Goal: Find specific page/section: Find specific page/section

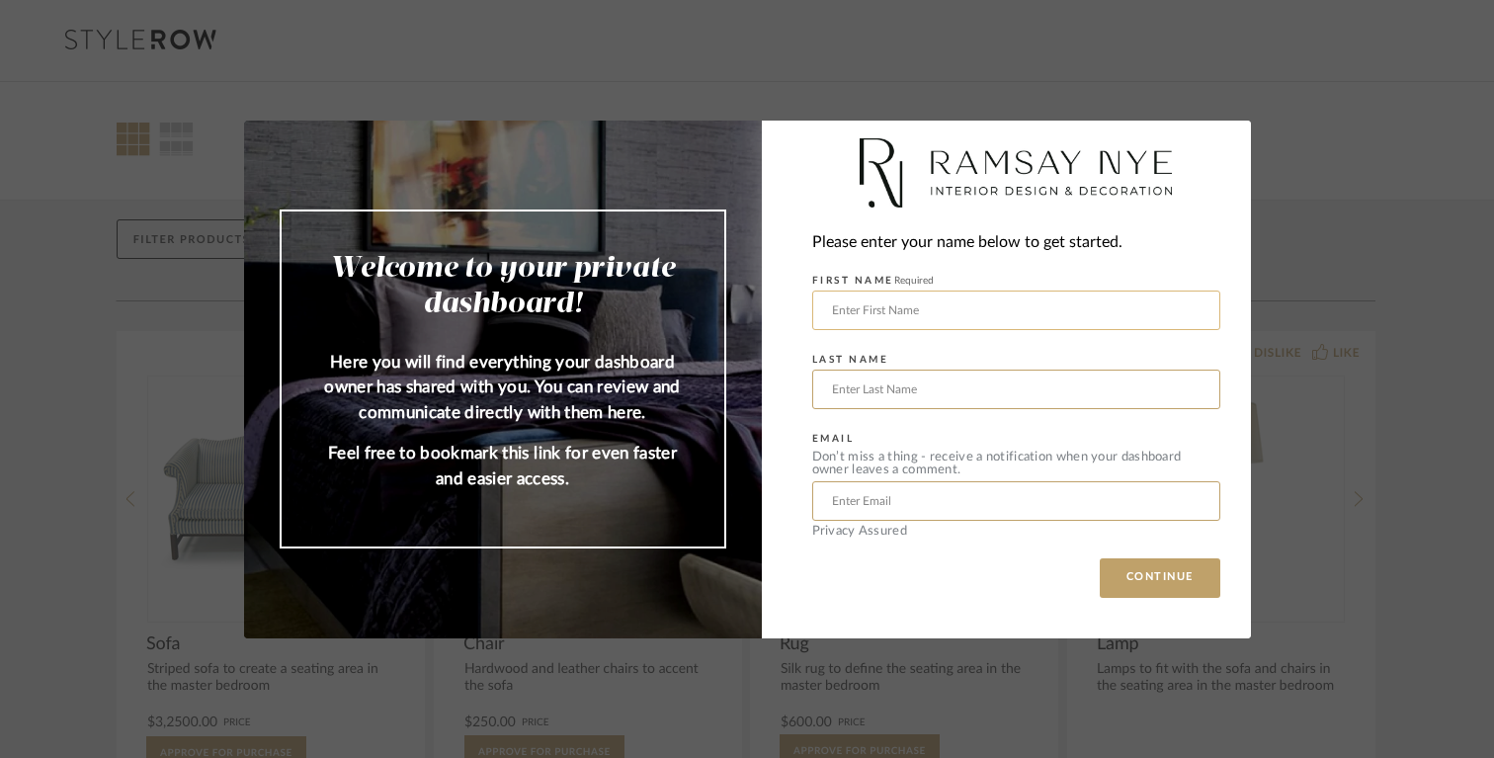
click at [984, 319] on input "text" at bounding box center [1016, 310] width 408 height 40
type input "K"
type input "[PERSON_NAME]"
type input "Dang"
drag, startPoint x: 891, startPoint y: 390, endPoint x: 733, endPoint y: 394, distance: 158.1
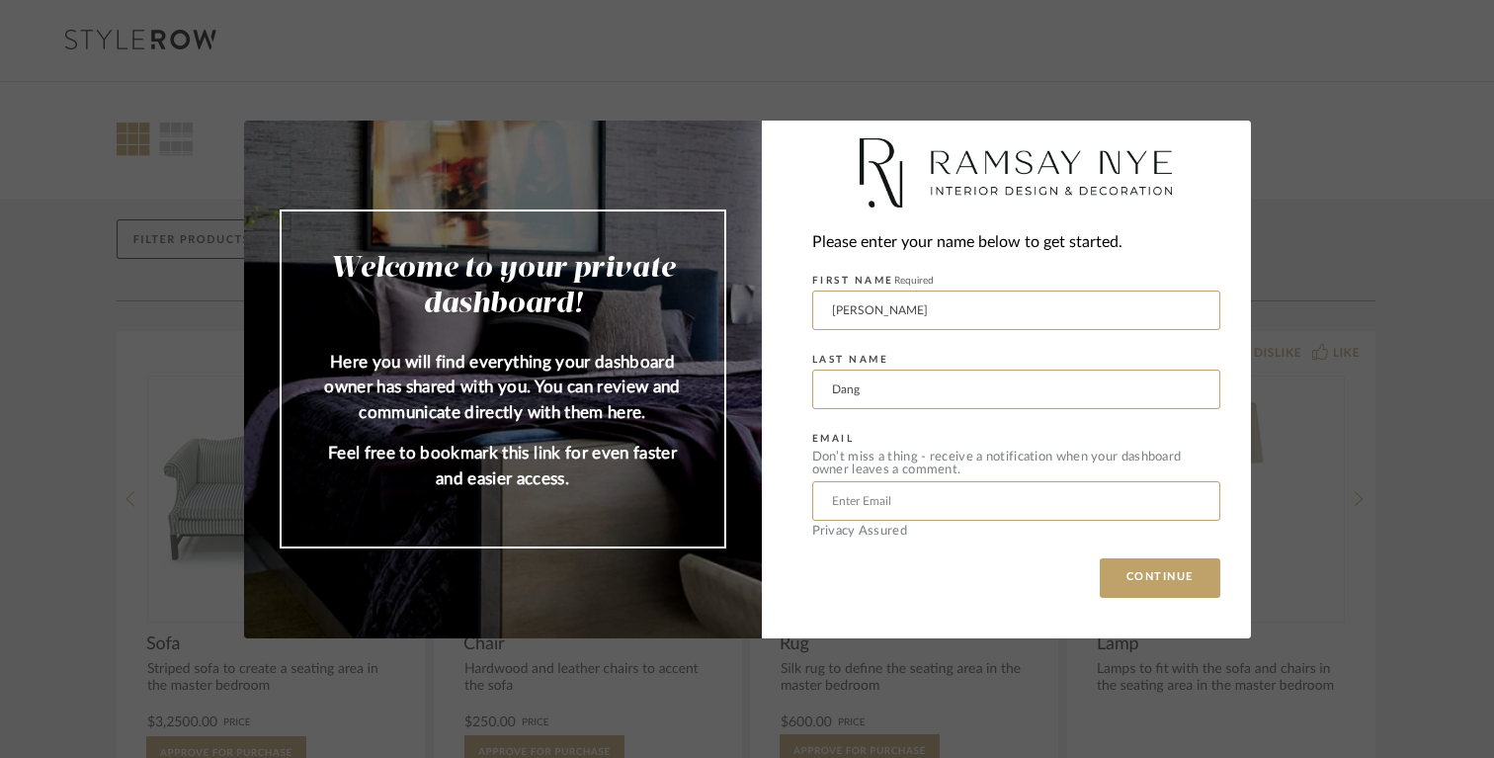
click at [733, 394] on mat-dialog-content "Welcome to your private dashboard! Here you will find everything your dashboard…" at bounding box center [747, 380] width 1007 height 518
click at [1177, 587] on button "CONTINUE" at bounding box center [1159, 578] width 121 height 40
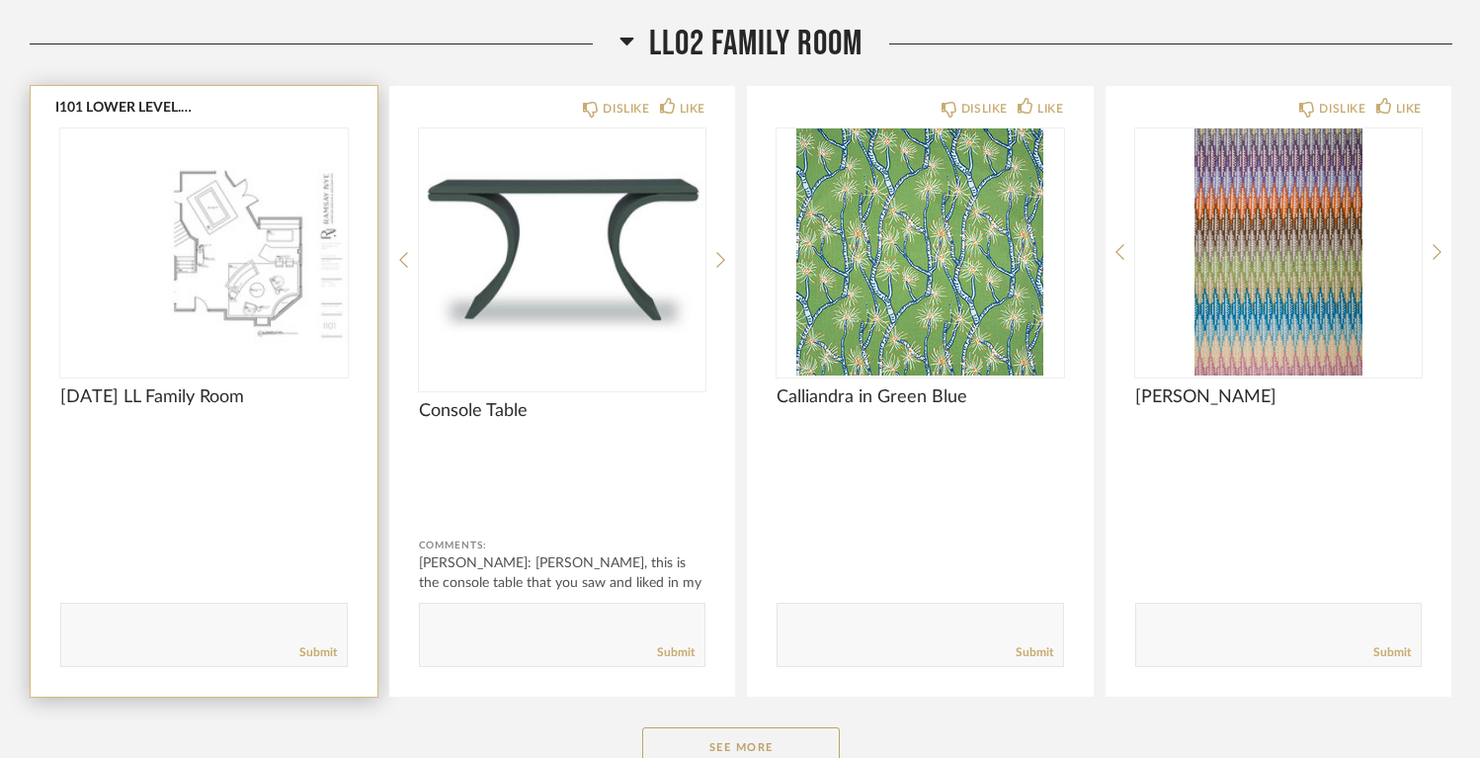
scroll to position [9338, 0]
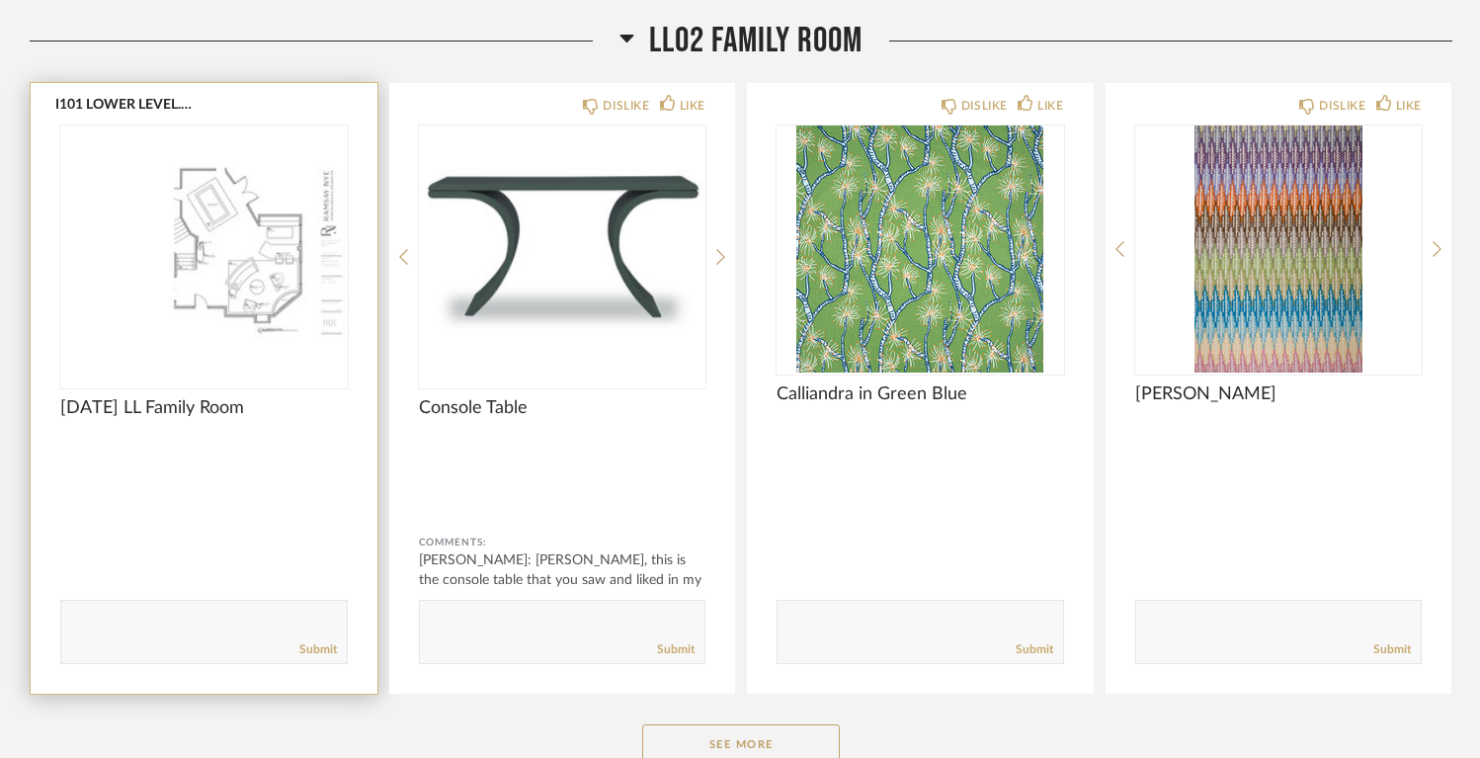
click at [274, 248] on img "0" at bounding box center [203, 248] width 287 height 247
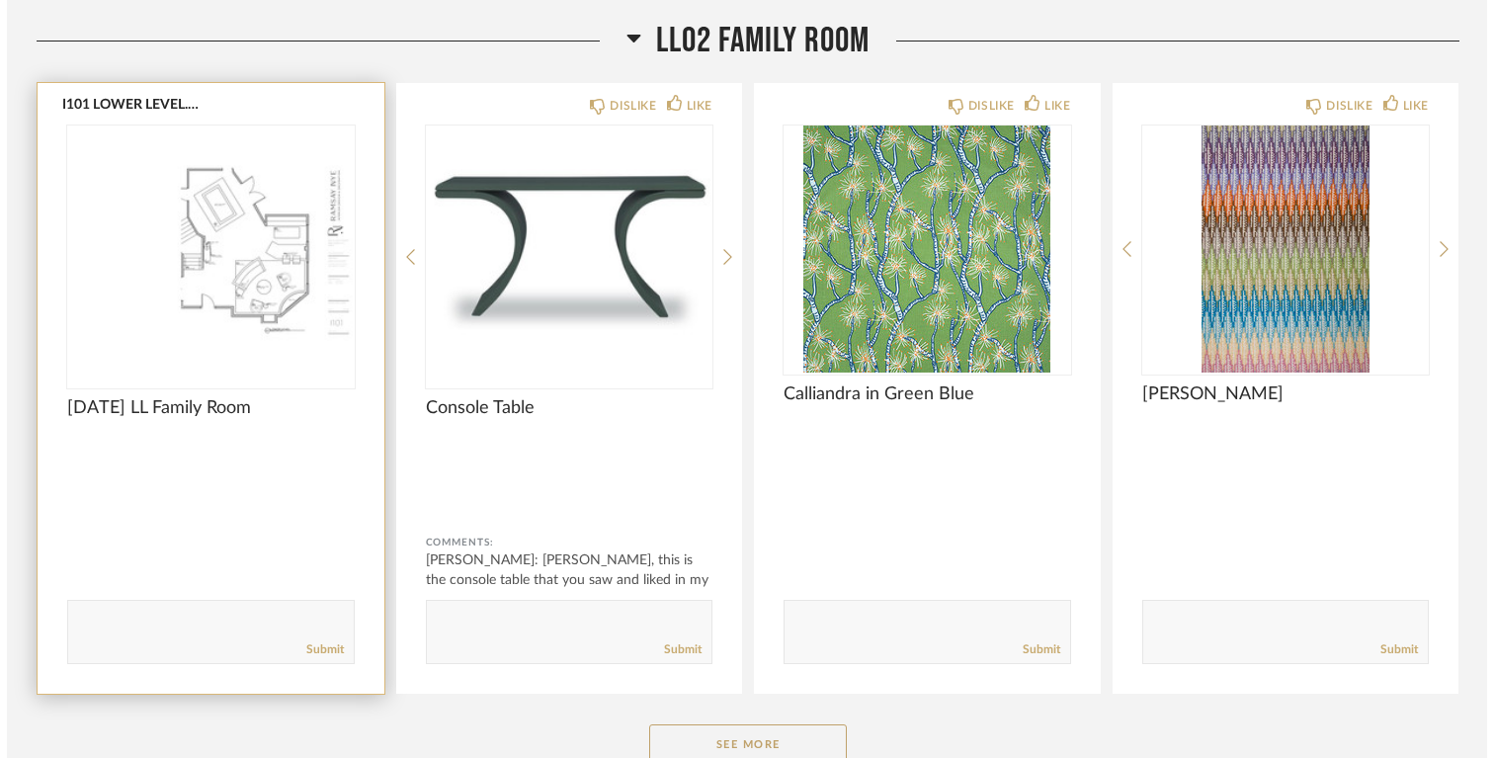
scroll to position [0, 0]
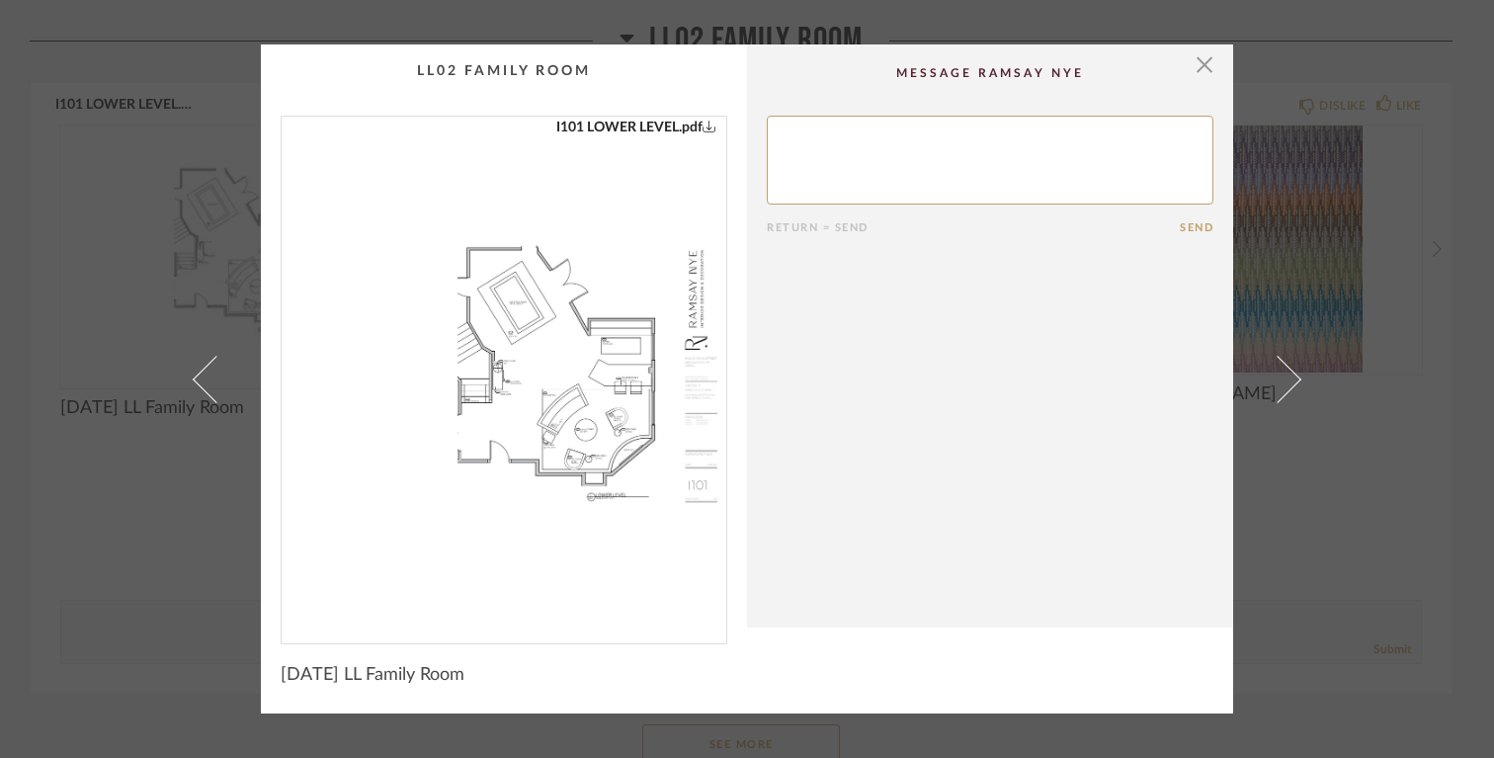
click at [579, 367] on img "0" at bounding box center [504, 372] width 445 height 511
